Goal: Task Accomplishment & Management: Manage account settings

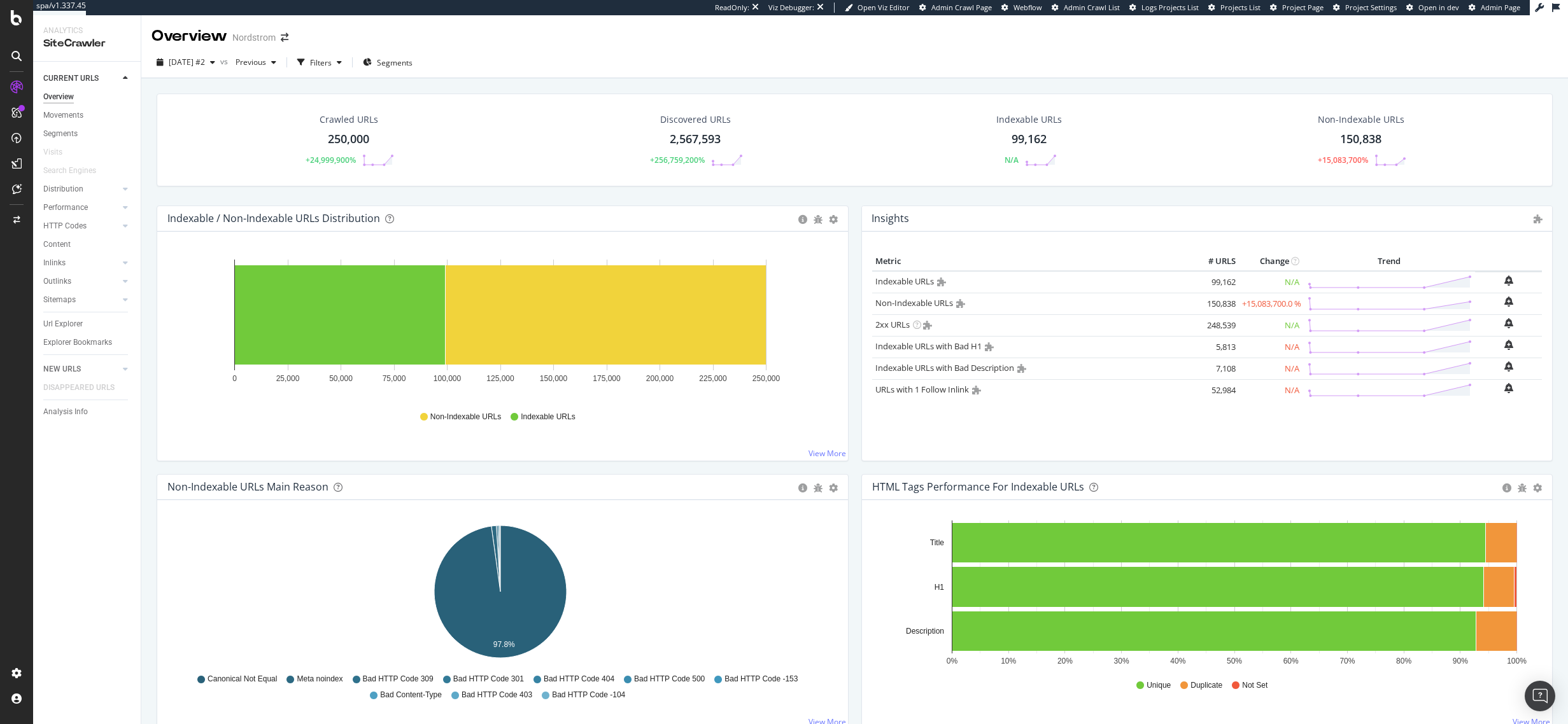
click at [179, 418] on div "Non-Indexable URLs Indexable URLs" at bounding box center [503, 417] width 658 height 28
click at [1568, 7] on html "spa/v1.337.45 ReadOnly: Viz Debugger: Open Viz Editor Admin Crawl Page Webflow …" at bounding box center [784, 362] width 1568 height 724
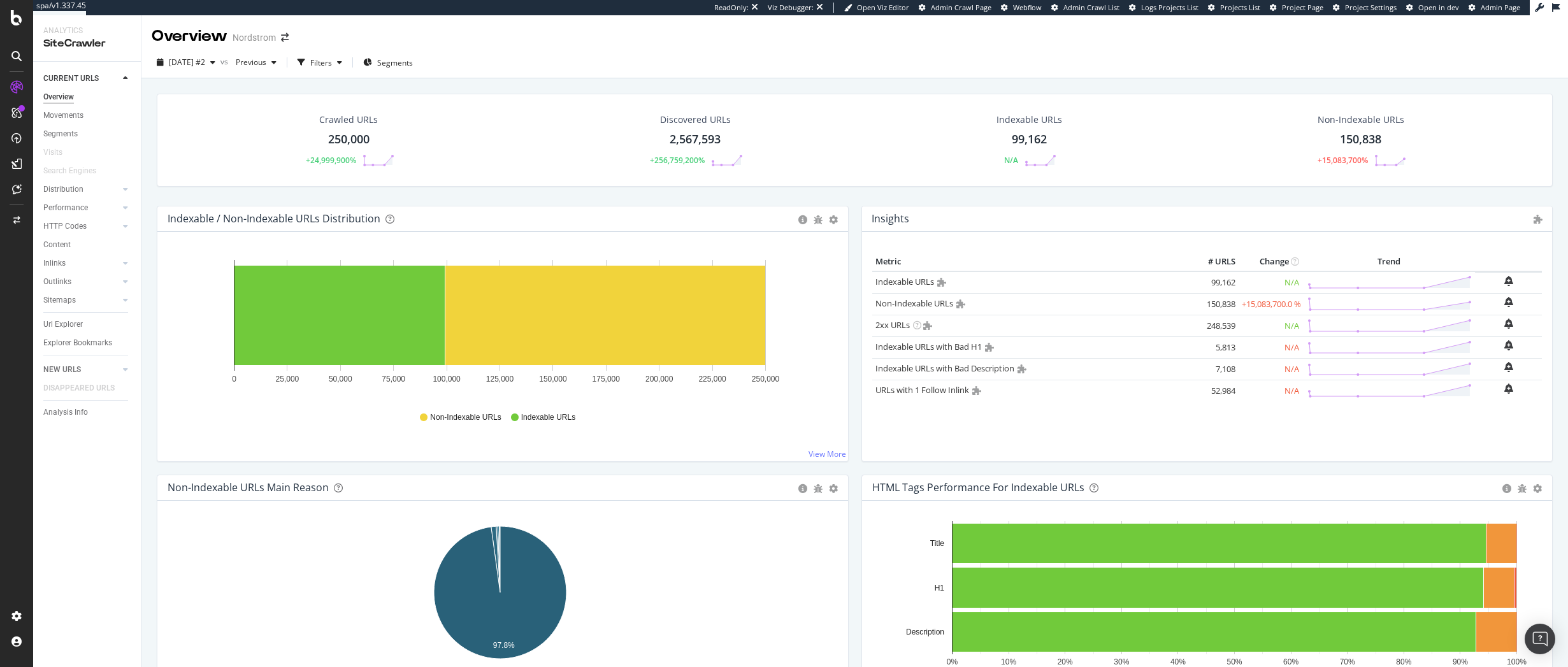
click at [1524, 36] on div "Overview Nordstrom" at bounding box center [855, 31] width 1426 height 32
click at [154, 279] on div "Indexable / Non-Indexable URLs Distribution Bar Bar (by Percentage) Table Expor…" at bounding box center [502, 340] width 704 height 269
click at [66, 554] on div "Project settings" at bounding box center [65, 559] width 54 height 10
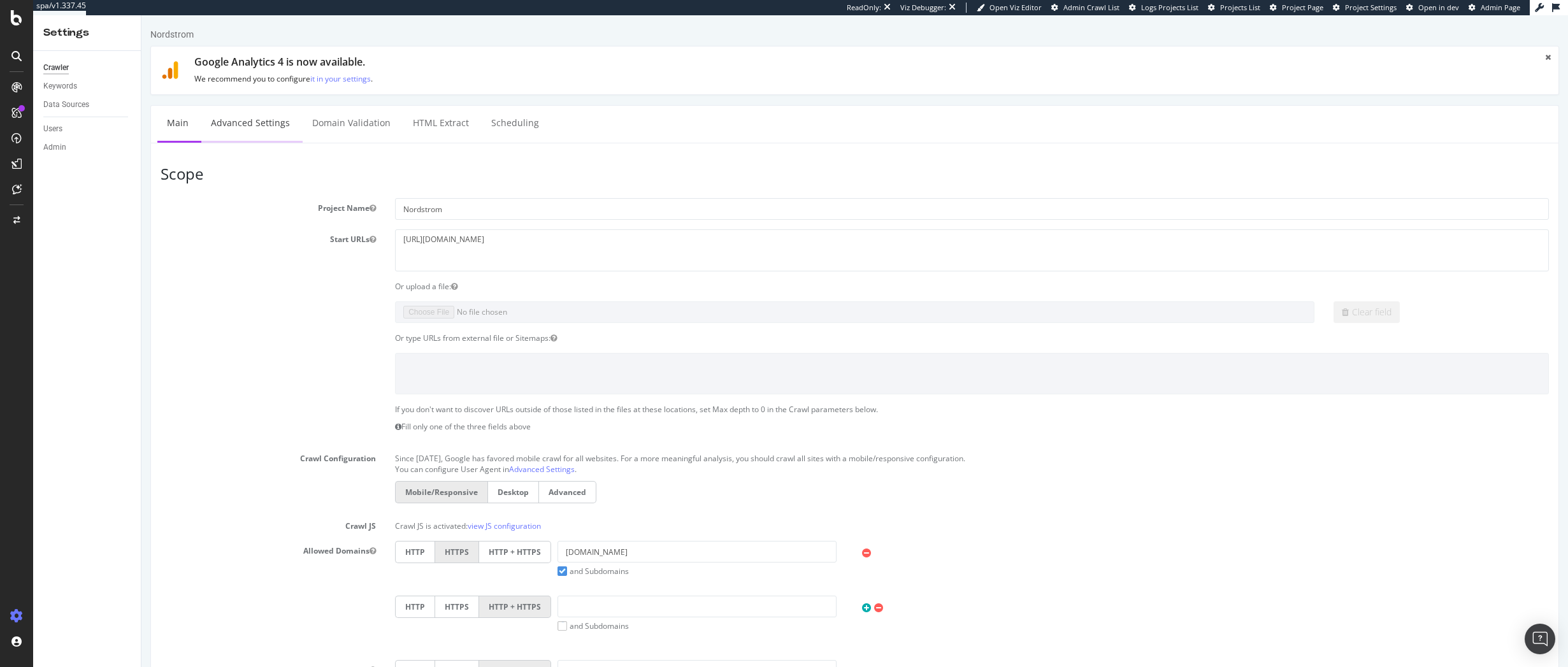
click at [269, 120] on link "Advanced Settings" at bounding box center [250, 123] width 98 height 35
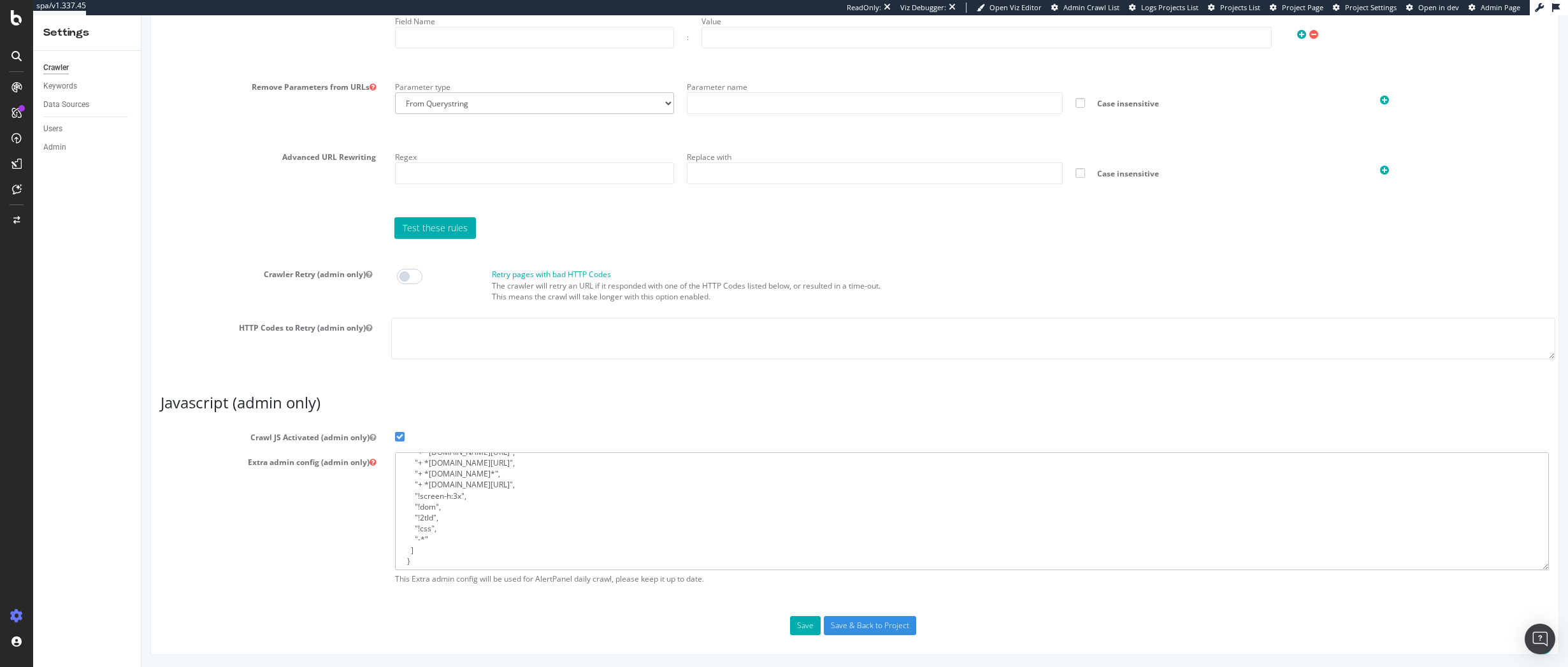
scroll to position [109, 0]
